Goal: Task Accomplishment & Management: Use online tool/utility

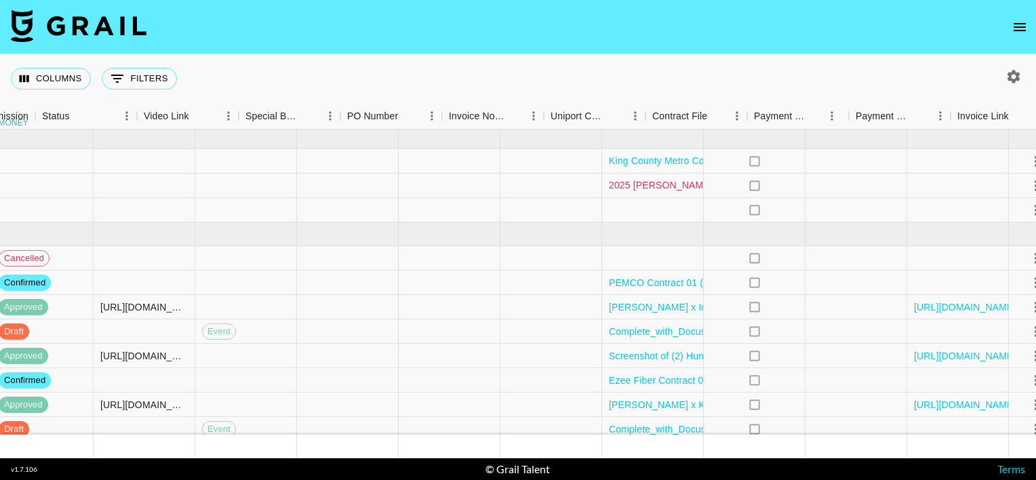
scroll to position [0, 1190]
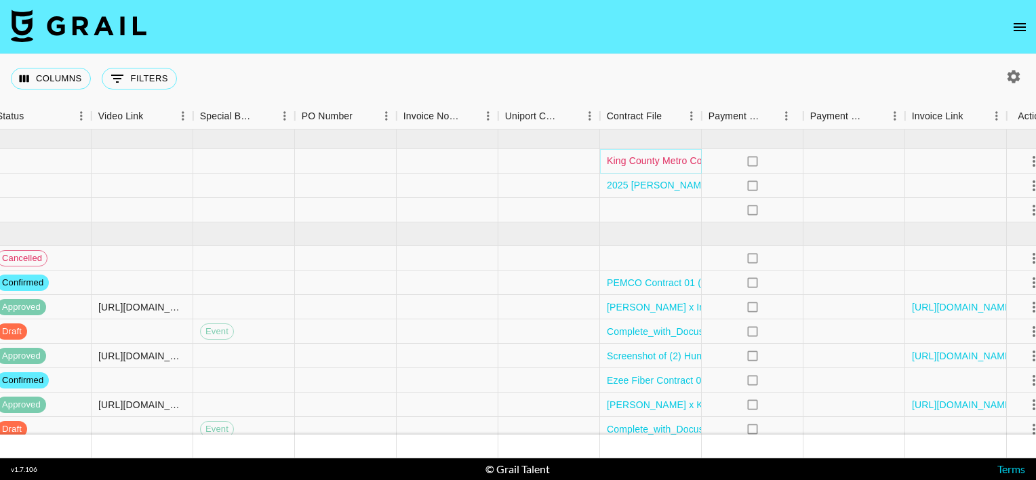
click at [648, 163] on link "King County Metro Contract 01.pdf" at bounding box center [682, 161] width 150 height 14
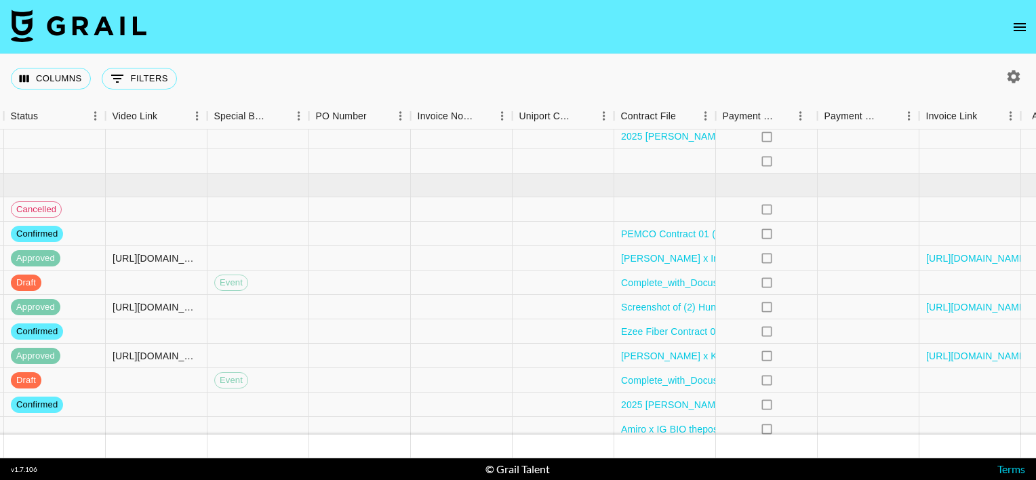
scroll to position [48, 1176]
click at [650, 212] on div at bounding box center [665, 210] width 102 height 24
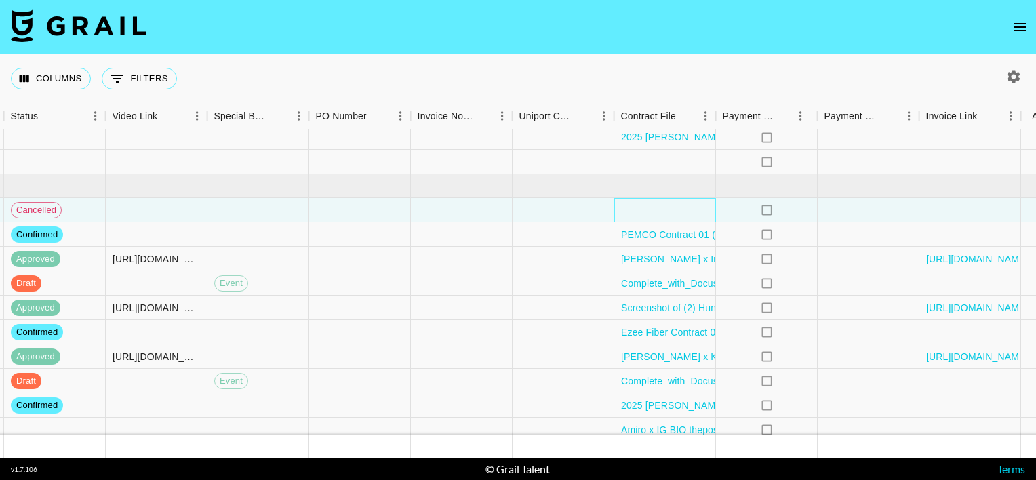
click at [650, 212] on div at bounding box center [665, 210] width 102 height 24
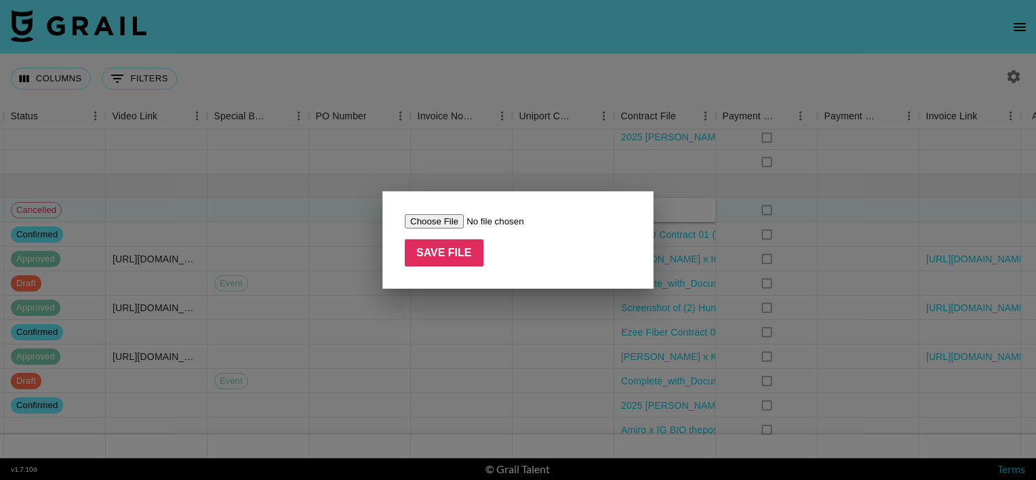
click at [561, 184] on div at bounding box center [518, 240] width 1036 height 480
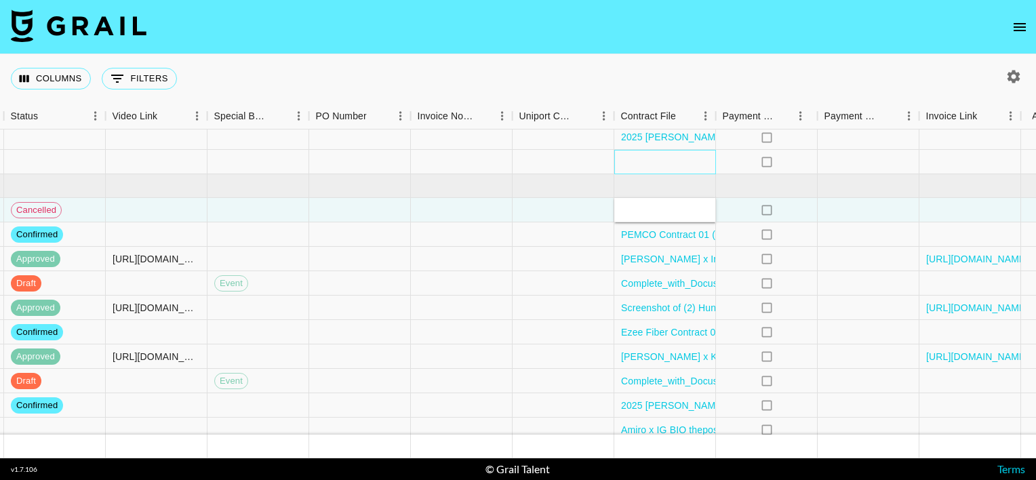
click at [640, 160] on div at bounding box center [665, 162] width 102 height 24
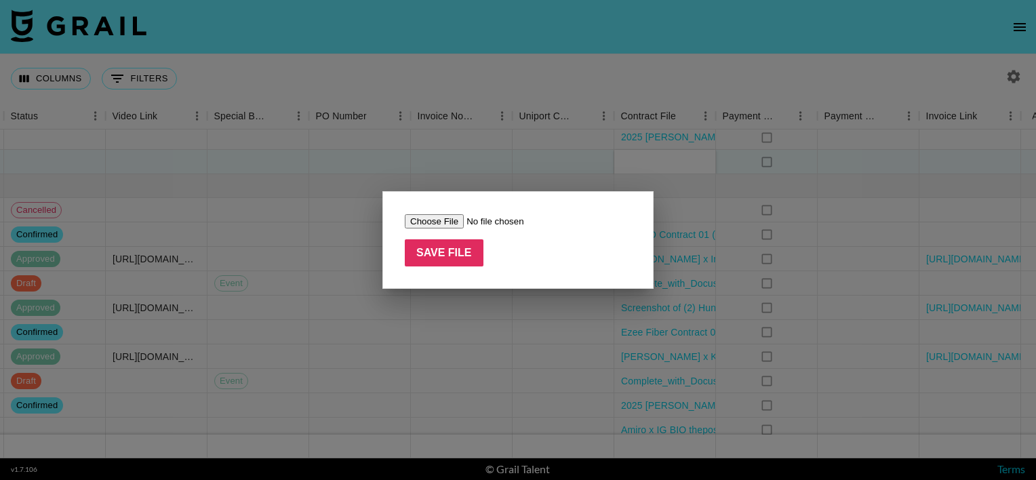
click at [640, 160] on body "Columns 0 Filters + Booking Month Due Airtable ID Talent Manager Client [PERSON…" at bounding box center [518, 240] width 1036 height 480
click at [429, 222] on input "file" at bounding box center [491, 221] width 172 height 14
type input "C:\fakepath\[PERSON_NAME] Contract_countersigned.pdf"
click at [412, 251] on input "Save File" at bounding box center [444, 252] width 79 height 27
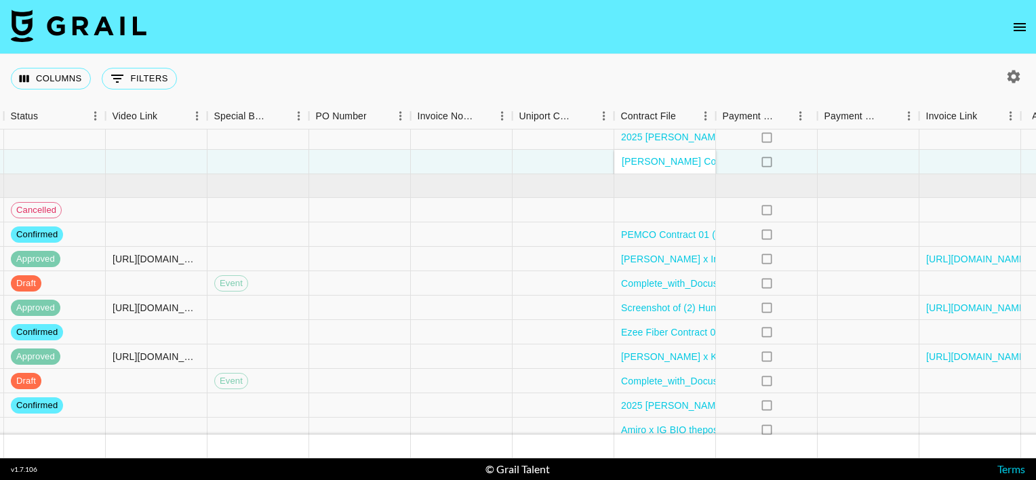
click at [392, 80] on div "Columns 0 Filters + Booking" at bounding box center [518, 78] width 1036 height 49
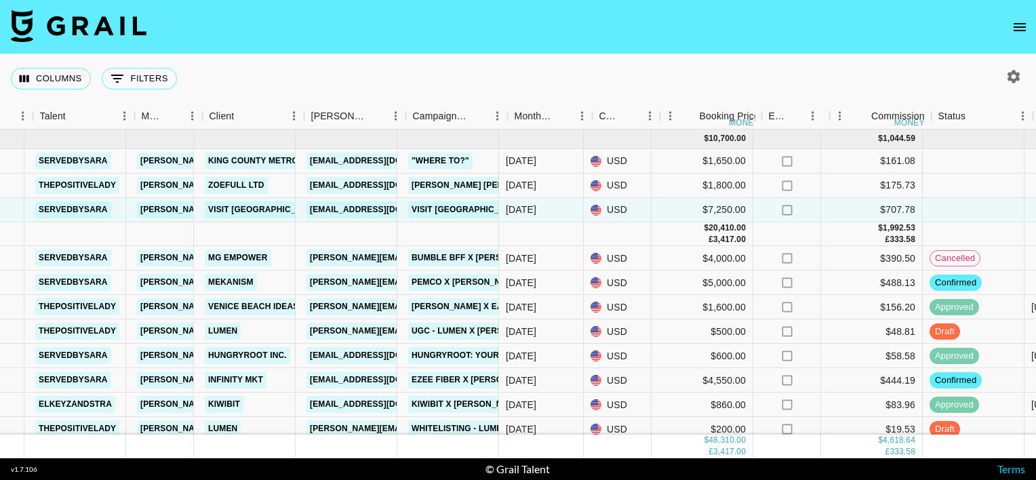
scroll to position [0, 259]
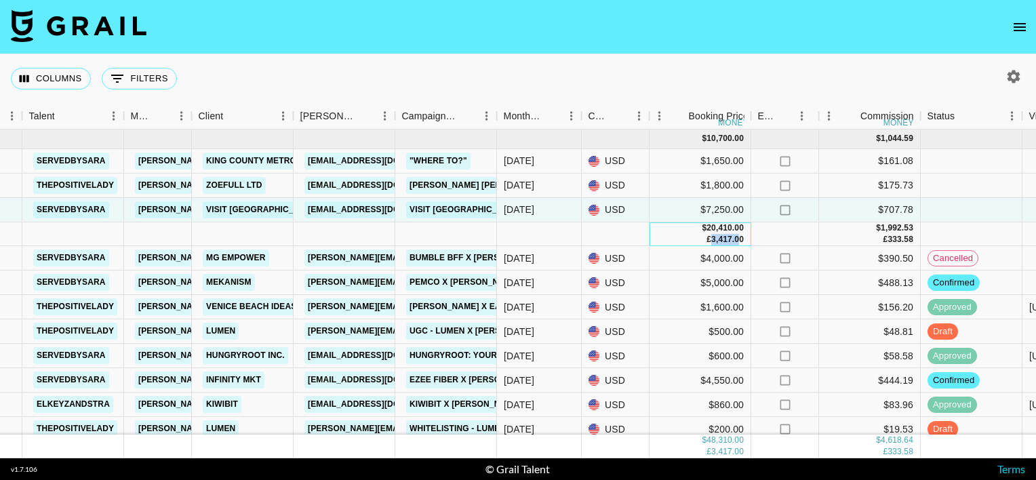
drag, startPoint x: 711, startPoint y: 240, endPoint x: 740, endPoint y: 241, distance: 29.9
click at [740, 241] on div "3,417.00" at bounding box center [727, 240] width 33 height 12
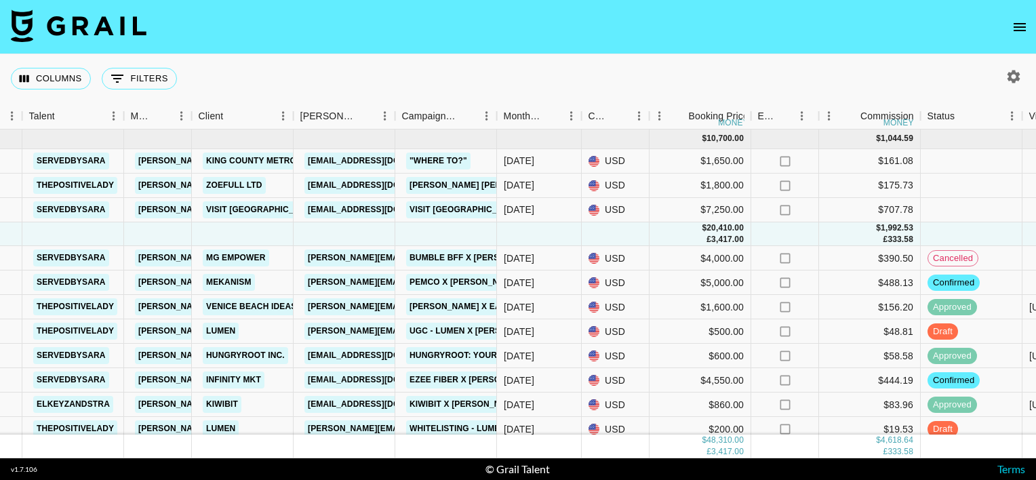
drag, startPoint x: 740, startPoint y: 241, endPoint x: 753, endPoint y: 57, distance: 184.8
click at [753, 57] on div "Columns 0 Filters + Booking" at bounding box center [518, 78] width 1036 height 49
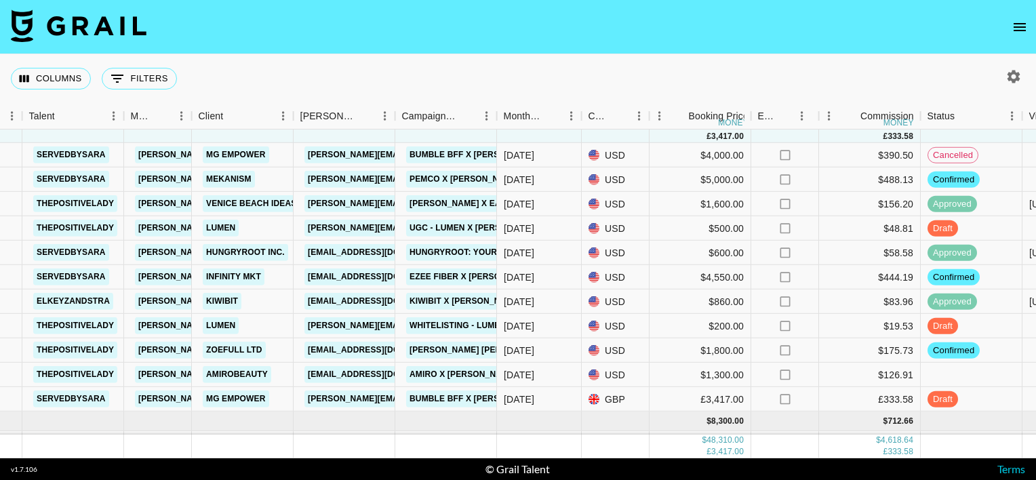
scroll to position [103, 259]
